Goal: Entertainment & Leisure: Consume media (video, audio)

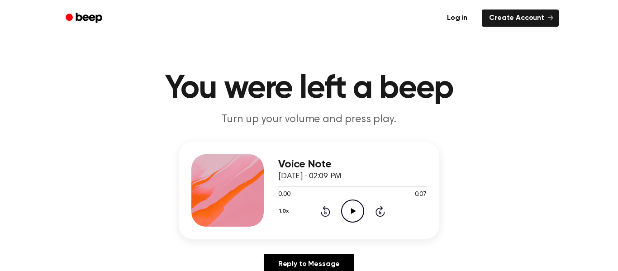
click at [333, 206] on div "1.0x Rewind 5 seconds Play Audio Skip 5 seconds" at bounding box center [352, 211] width 148 height 23
click at [352, 206] on icon "Play Audio" at bounding box center [352, 211] width 23 height 23
click at [315, 214] on div "1.0x Rewind 5 seconds Pause Audio Skip 5 seconds" at bounding box center [352, 211] width 148 height 23
click at [324, 212] on icon at bounding box center [325, 212] width 2 height 4
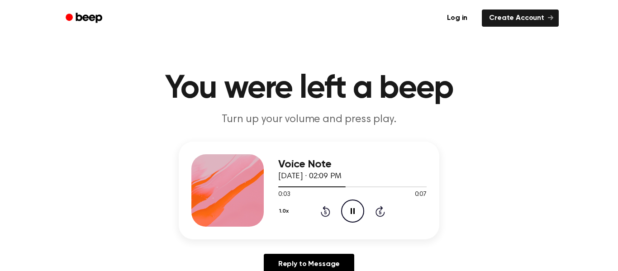
click at [344, 210] on icon "Pause Audio" at bounding box center [352, 211] width 23 height 23
click at [326, 211] on icon "Rewind 5 seconds" at bounding box center [325, 211] width 10 height 12
click at [330, 212] on icon at bounding box center [326, 211] width 10 height 11
click at [349, 208] on icon "Play Audio" at bounding box center [352, 211] width 23 height 23
click at [348, 210] on icon "Play Audio" at bounding box center [352, 211] width 23 height 23
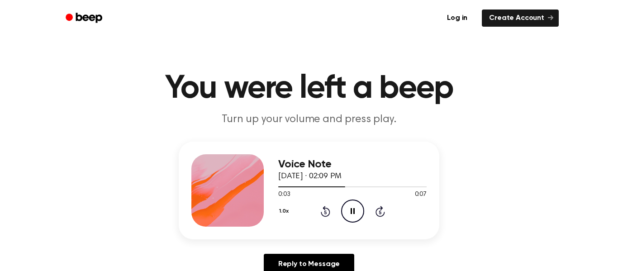
click at [354, 215] on icon "Pause Audio" at bounding box center [352, 211] width 23 height 23
click at [359, 205] on icon "Play Audio" at bounding box center [352, 211] width 23 height 23
click at [326, 212] on icon "Rewind 5 seconds" at bounding box center [325, 211] width 10 height 12
click at [336, 216] on div "1.0x Rewind 5 seconds Play Audio Skip 5 seconds" at bounding box center [352, 211] width 148 height 23
click at [353, 210] on icon at bounding box center [353, 211] width 5 height 6
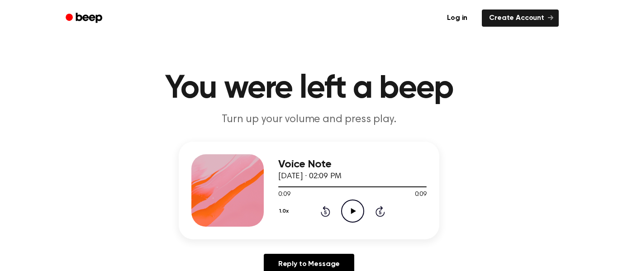
click at [356, 211] on icon "Play Audio" at bounding box center [352, 211] width 23 height 23
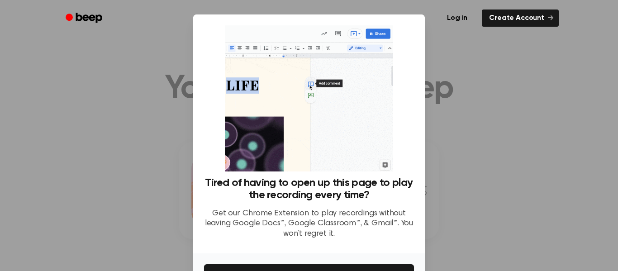
click at [467, 122] on div at bounding box center [309, 135] width 618 height 271
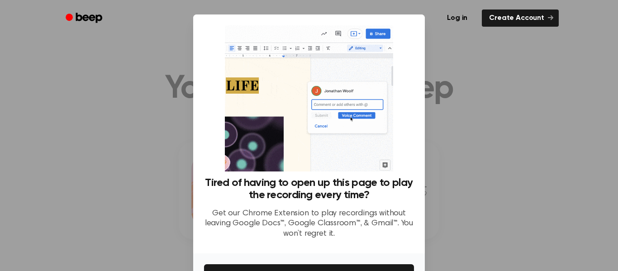
click at [455, 132] on div at bounding box center [309, 135] width 618 height 271
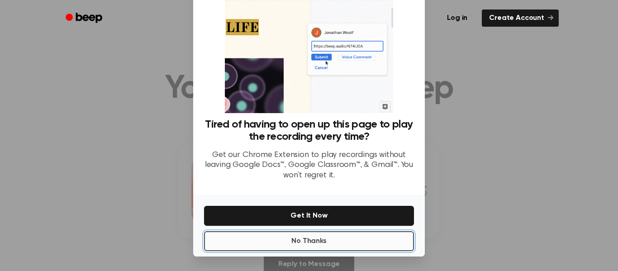
click at [400, 242] on button "No Thanks" at bounding box center [309, 241] width 210 height 20
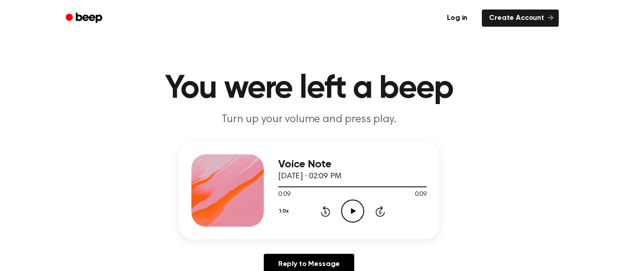
click at [359, 213] on icon "Play Audio" at bounding box center [352, 211] width 23 height 23
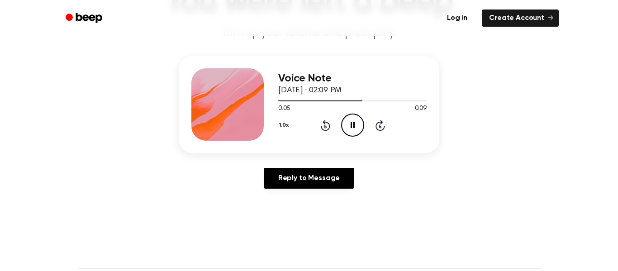
scroll to position [104, 0]
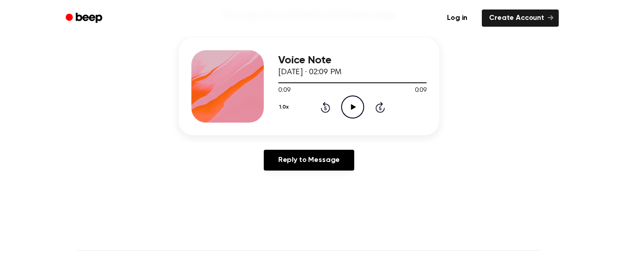
click at [350, 98] on icon "Play Audio" at bounding box center [352, 106] width 23 height 23
click at [96, 14] on icon "Beep" at bounding box center [85, 17] width 38 height 13
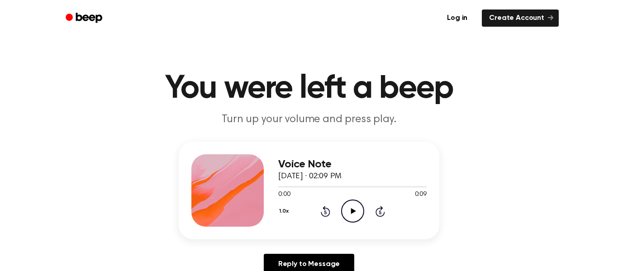
scroll to position [104, 0]
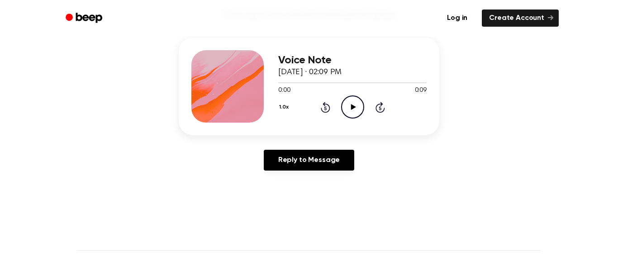
click at [349, 101] on icon "Play Audio" at bounding box center [352, 106] width 23 height 23
click at [355, 106] on icon "Pause Audio" at bounding box center [352, 106] width 23 height 23
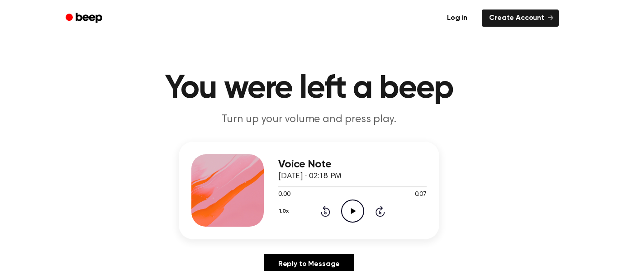
click at [351, 212] on icon at bounding box center [353, 211] width 5 height 6
